Goal: Task Accomplishment & Management: Use online tool/utility

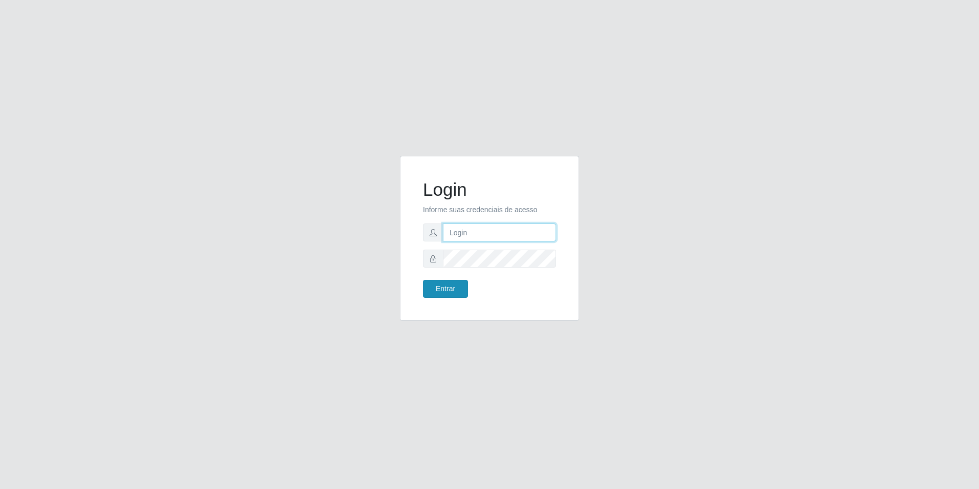
type input "[EMAIL_ADDRESS][DOMAIN_NAME]"
click at [458, 288] on button "Entrar" at bounding box center [445, 289] width 45 height 18
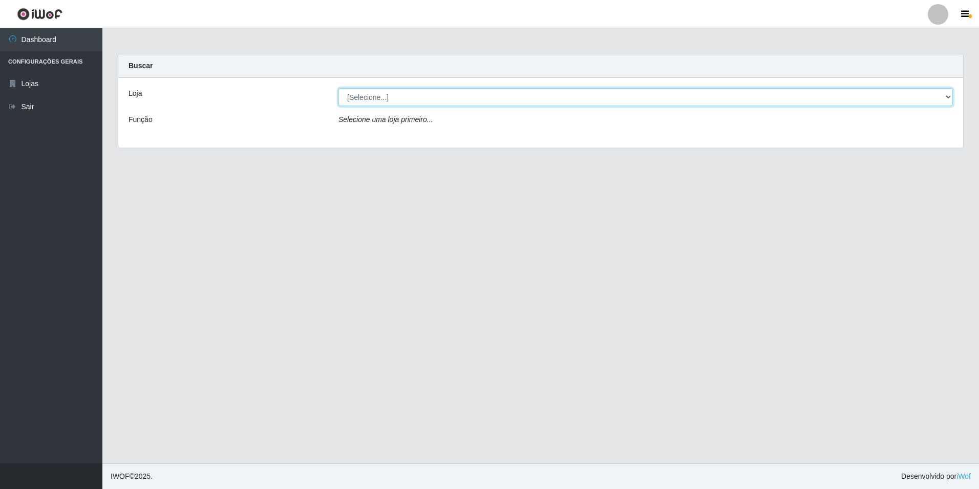
click at [386, 94] on select "[Selecione...] Extrabom - Loja 57 Anchieta" at bounding box center [646, 97] width 615 height 18
select select "470"
click at [339, 88] on select "[Selecione...] Extrabom - Loja 57 Anchieta" at bounding box center [646, 97] width 615 height 18
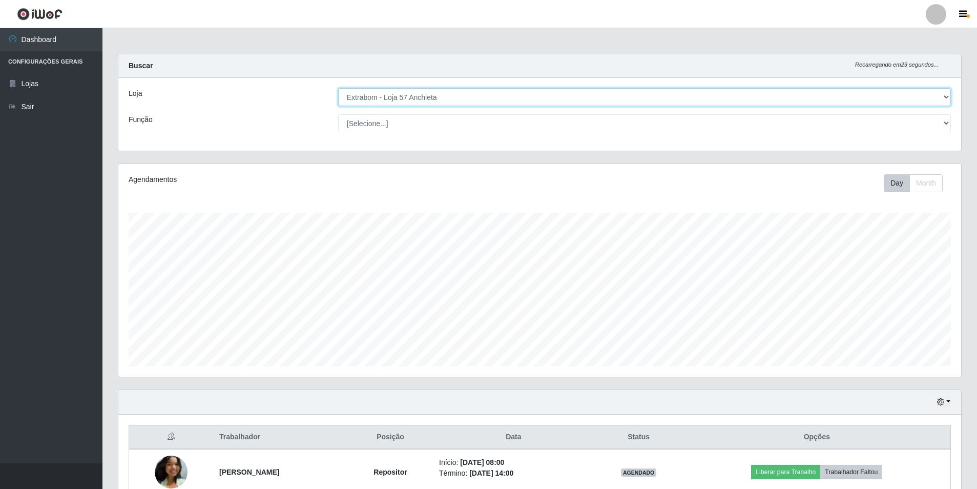
scroll to position [213, 843]
click at [381, 125] on select "[Selecione...] Repositor Repositor + Repositor ++" at bounding box center [644, 123] width 613 height 18
click at [380, 125] on select "[Selecione...] Repositor Repositor + Repositor ++" at bounding box center [644, 123] width 613 height 18
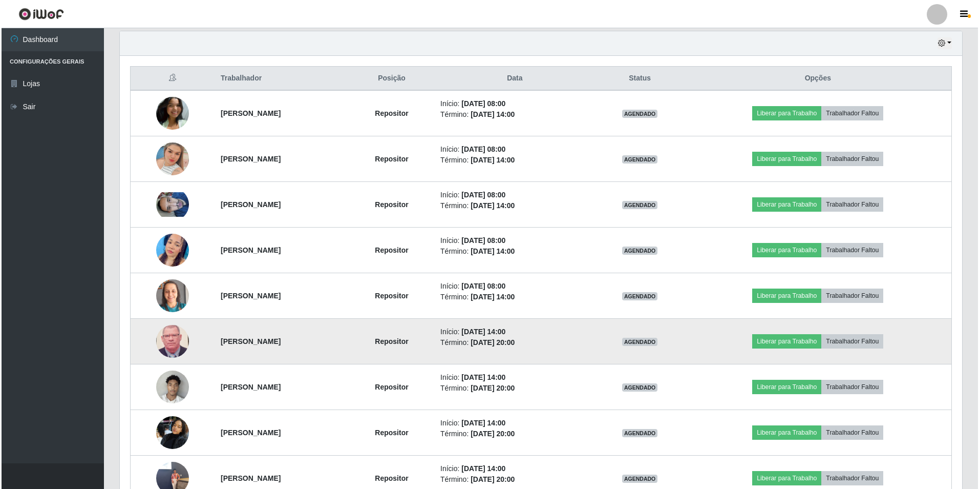
scroll to position [461, 0]
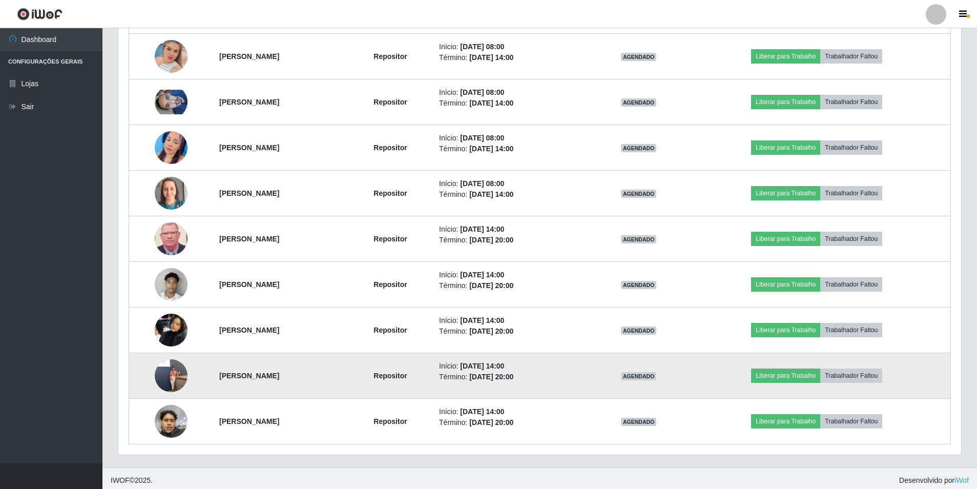
click at [161, 377] on img at bounding box center [171, 375] width 33 height 58
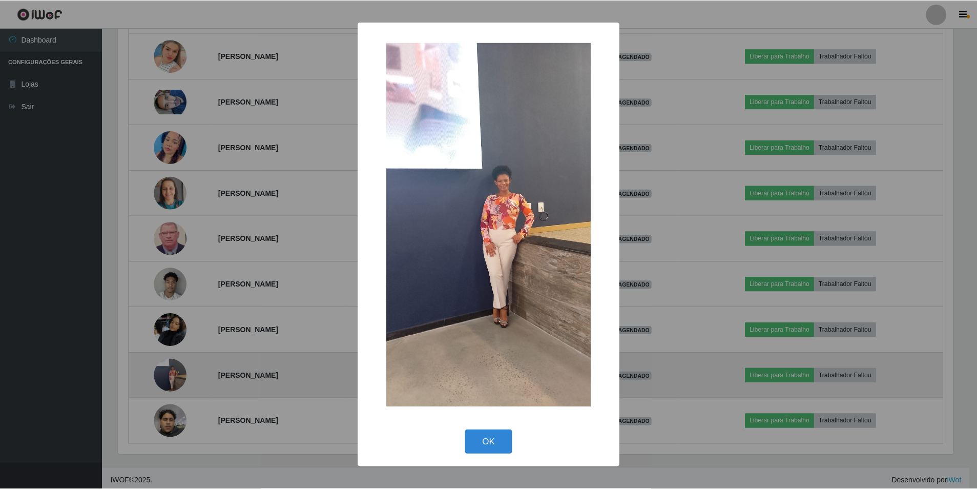
scroll to position [213, 838]
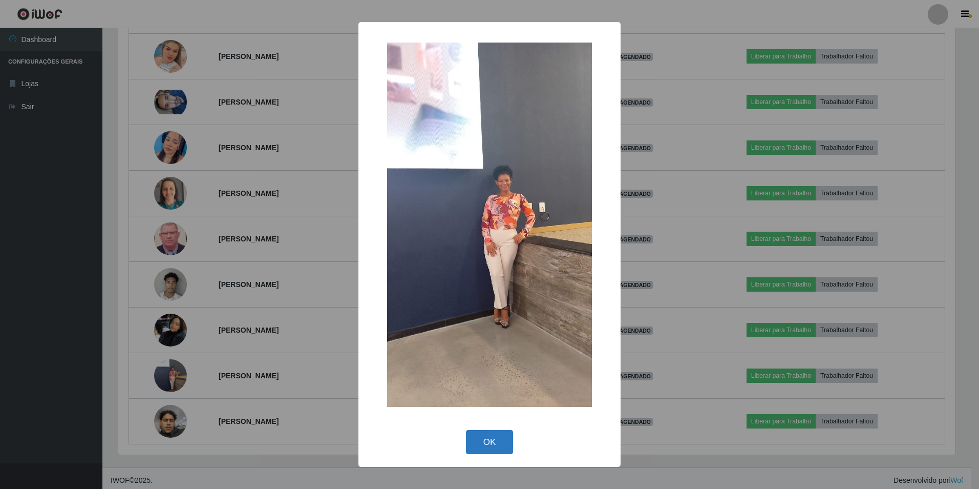
click at [491, 445] on button "OK" at bounding box center [490, 442] width 48 height 24
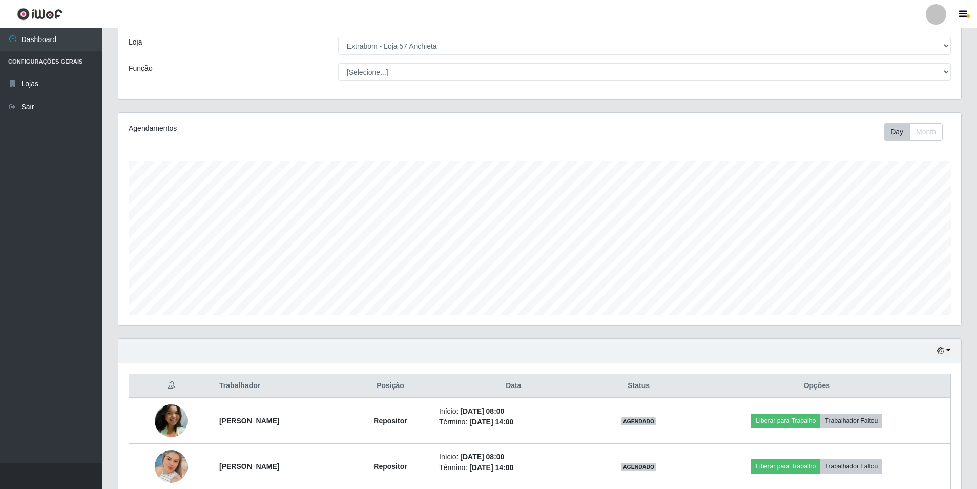
scroll to position [205, 0]
